Goal: Find specific page/section: Find specific page/section

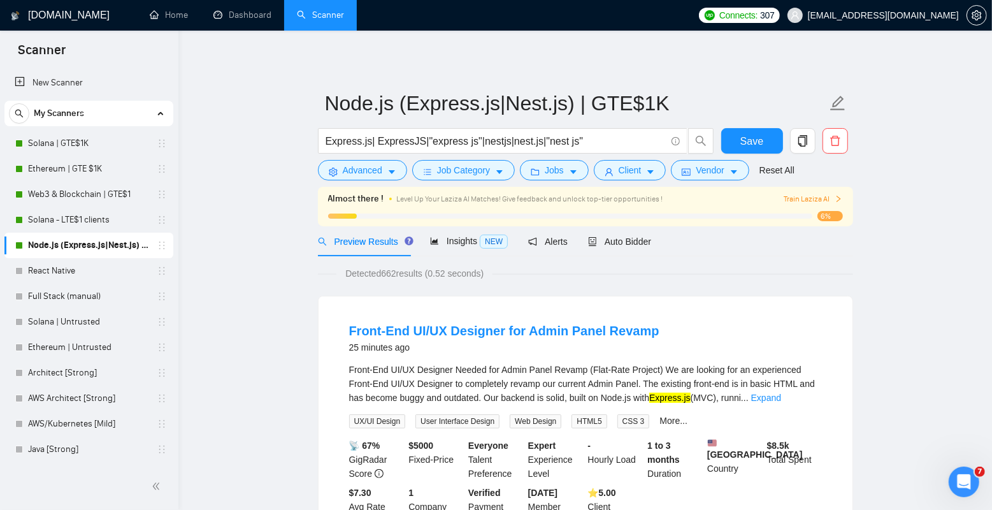
click at [91, 242] on link "Node.js (Express.js|Nest.js) | GTE$1K" at bounding box center [88, 245] width 121 height 25
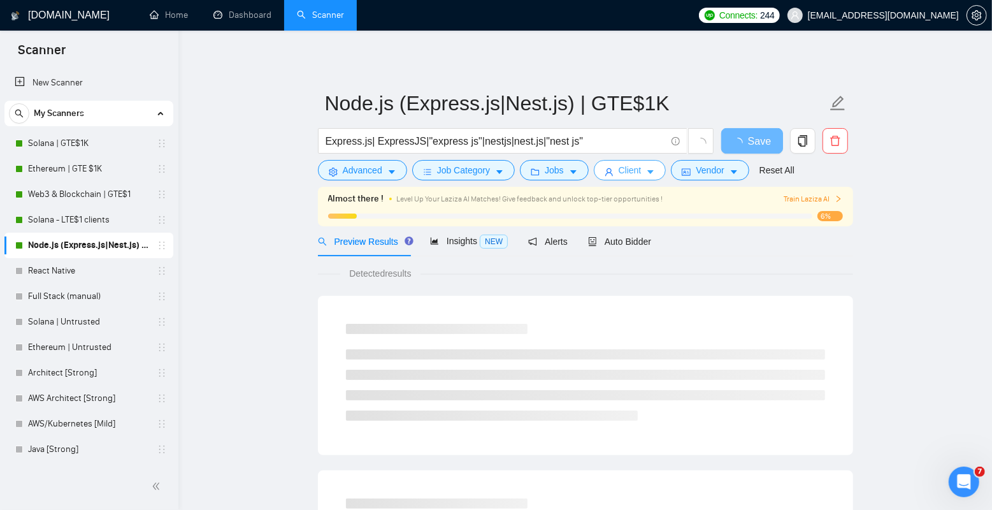
click at [631, 172] on span "Client" at bounding box center [630, 170] width 23 height 14
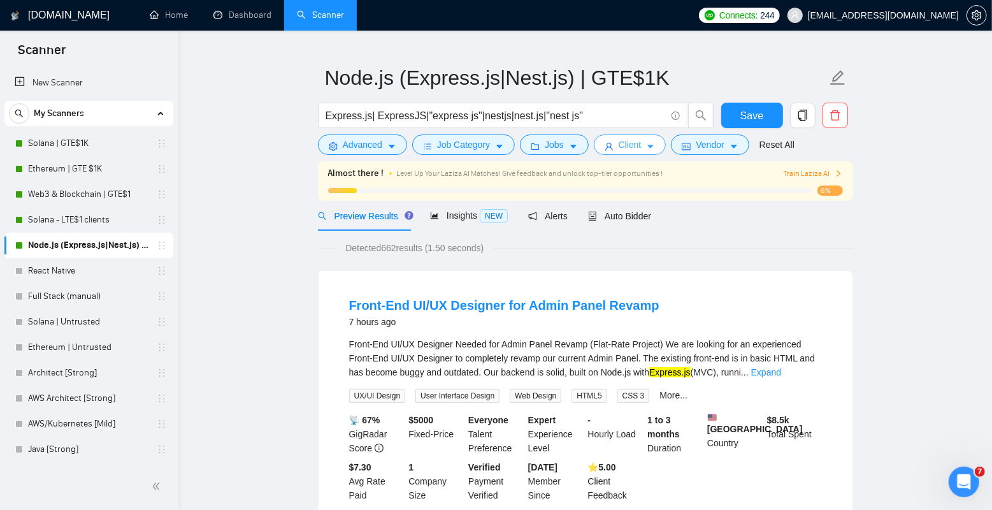
scroll to position [28, 0]
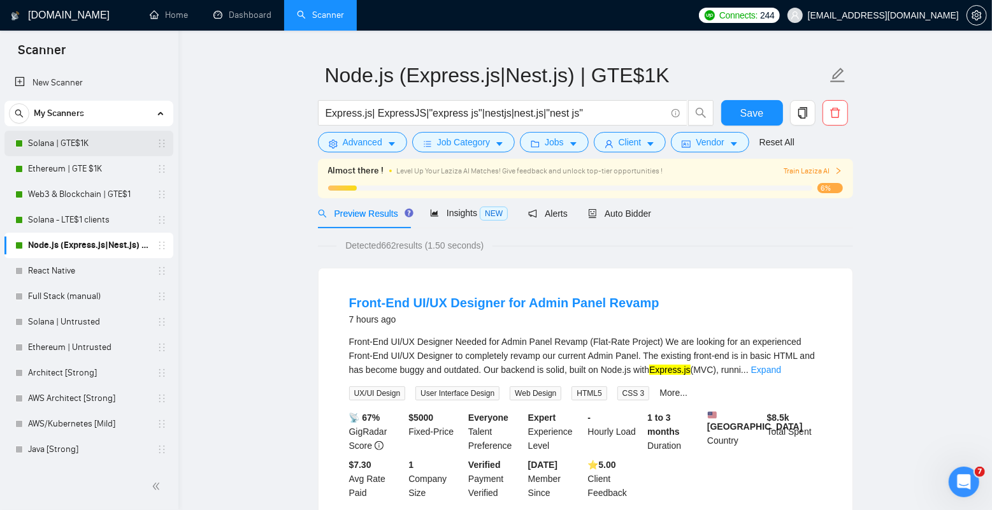
click at [105, 154] on link "Solana | GTE$1K" at bounding box center [88, 143] width 121 height 25
